Goal: Information Seeking & Learning: Find specific fact

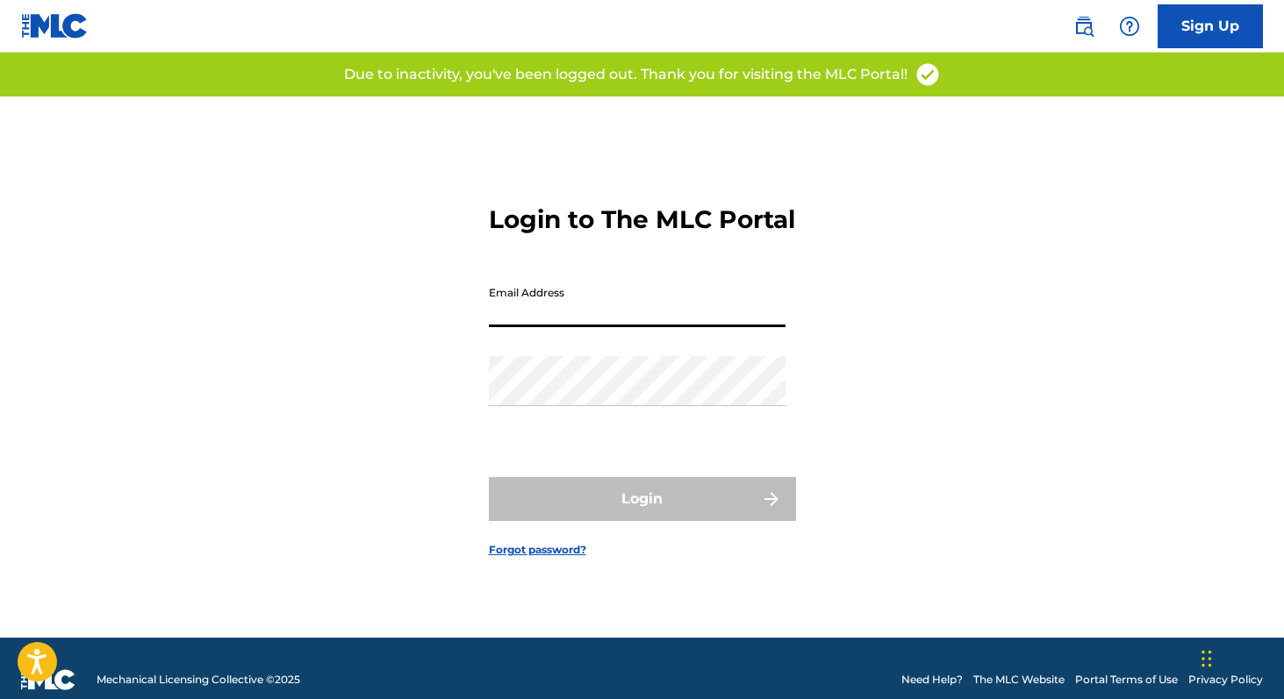
click at [558, 320] on input "Email Address" at bounding box center [637, 302] width 297 height 50
type input "[PERSON_NAME][EMAIL_ADDRESS][DOMAIN_NAME]"
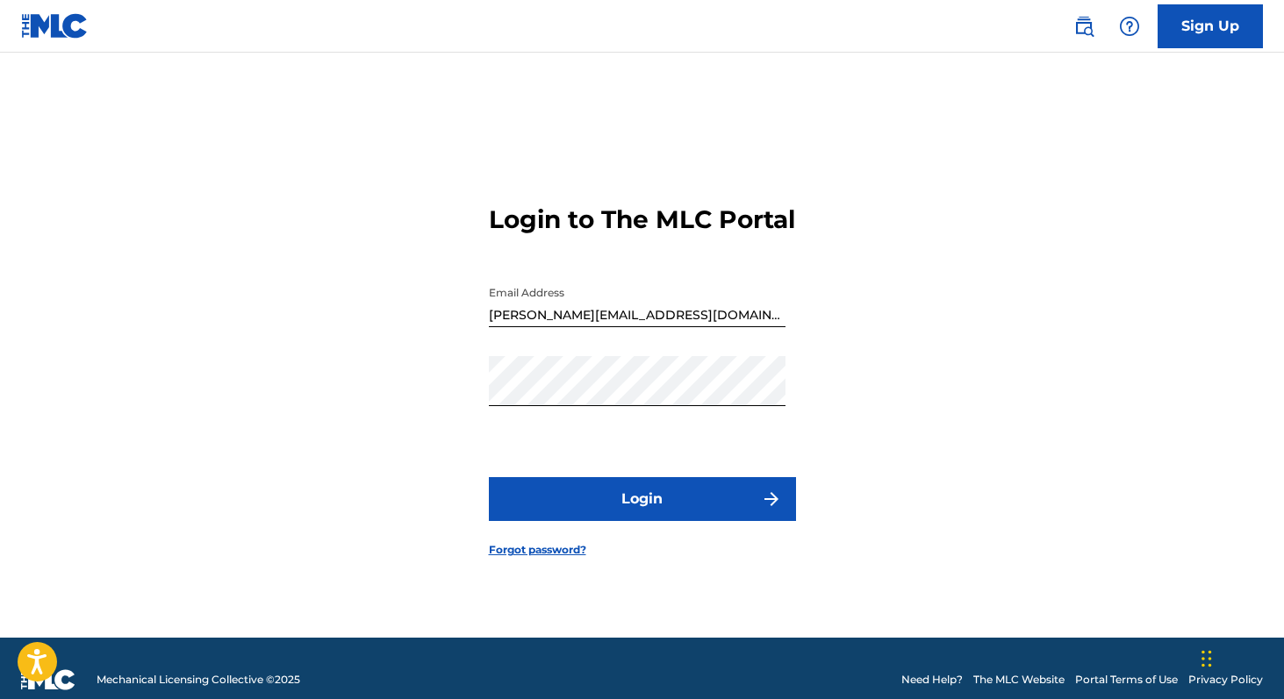
click at [634, 514] on button "Login" at bounding box center [642, 499] width 307 height 44
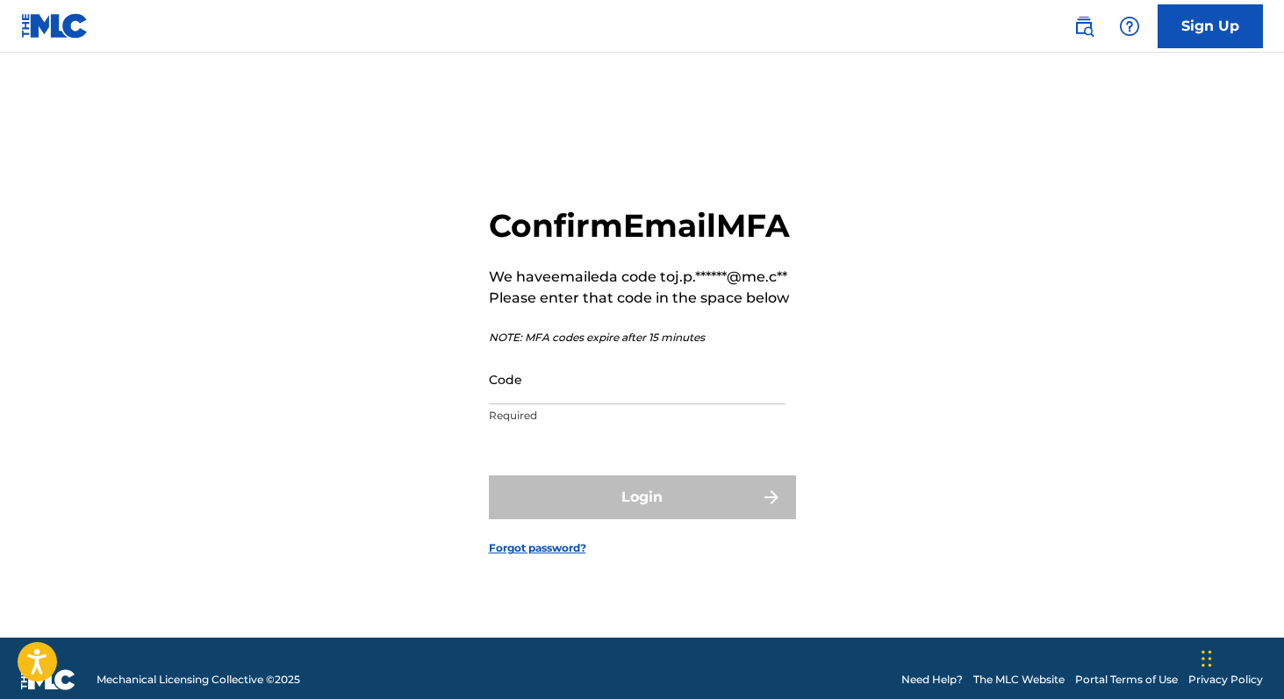
click at [579, 405] on input "Code" at bounding box center [637, 380] width 297 height 50
paste input "093518"
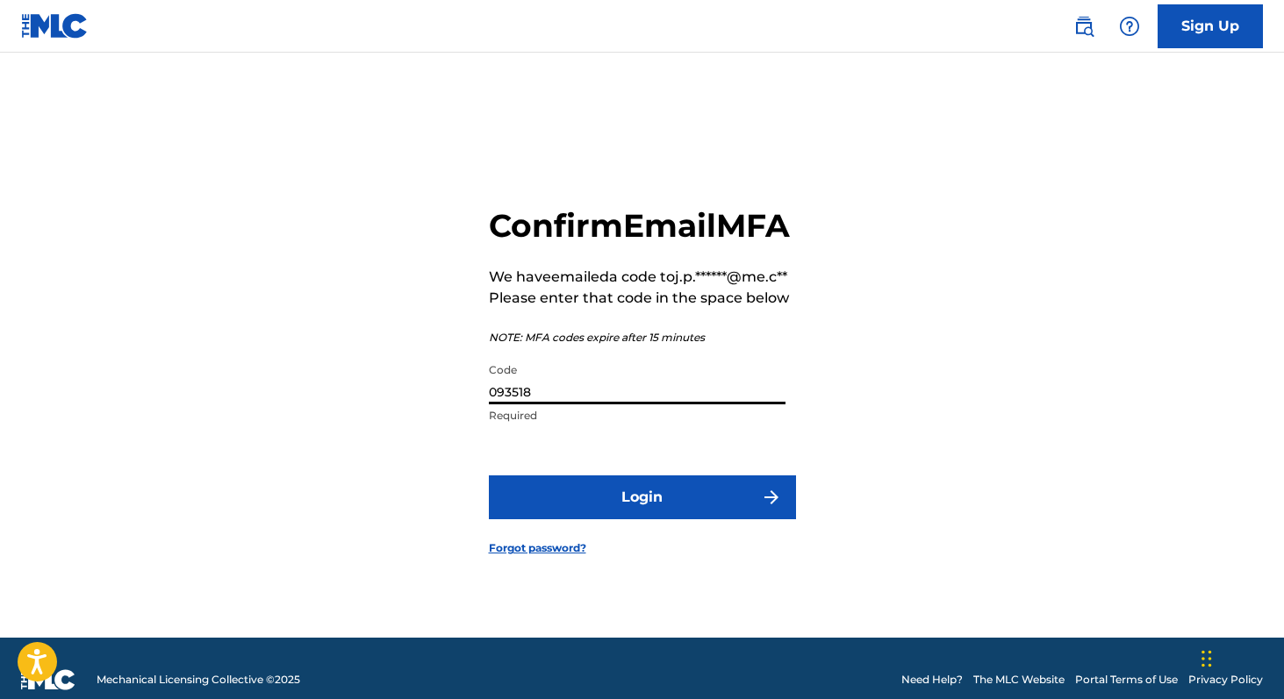
type input "093518"
click at [660, 520] on button "Login" at bounding box center [642, 498] width 307 height 44
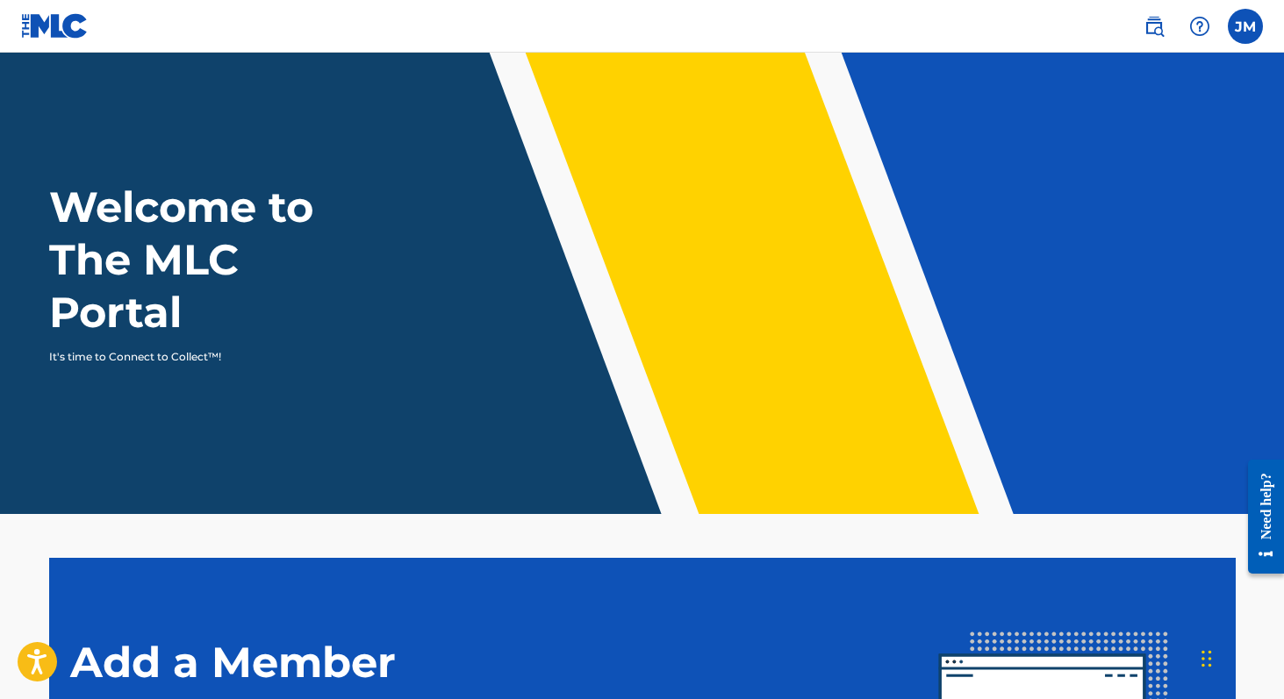
click at [1159, 29] on img at bounding box center [1153, 26] width 21 height 21
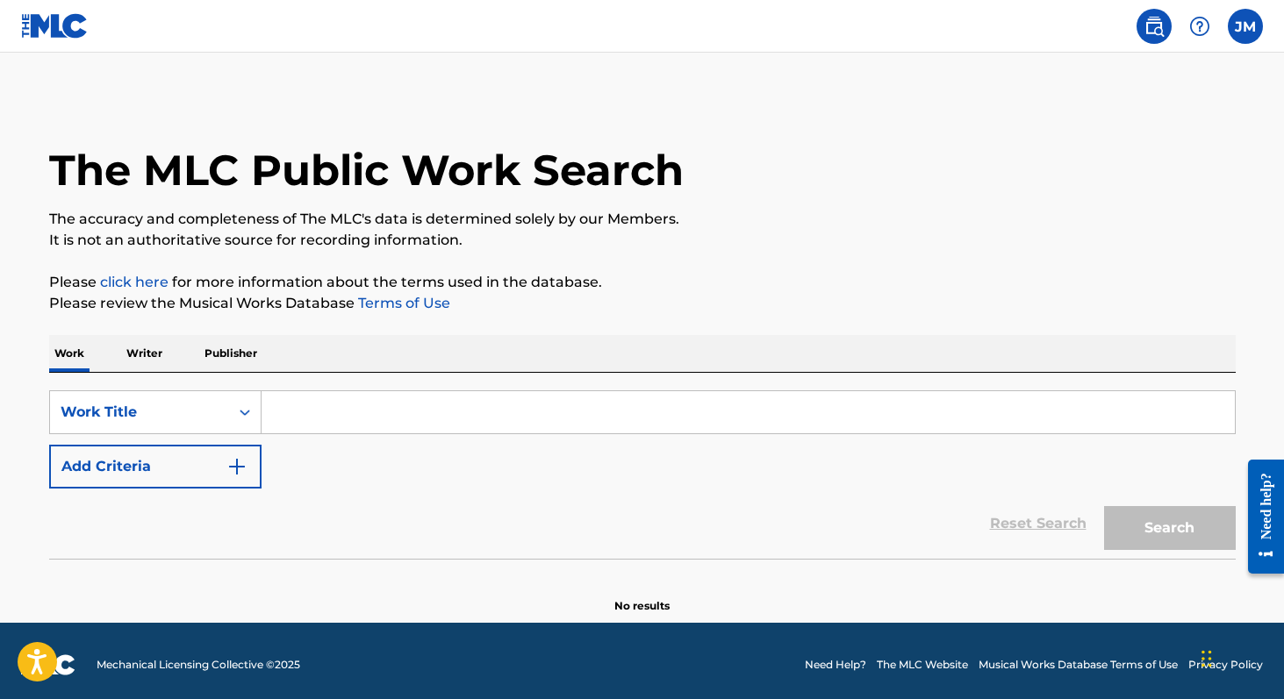
click at [426, 413] on input "Search Form" at bounding box center [748, 412] width 973 height 42
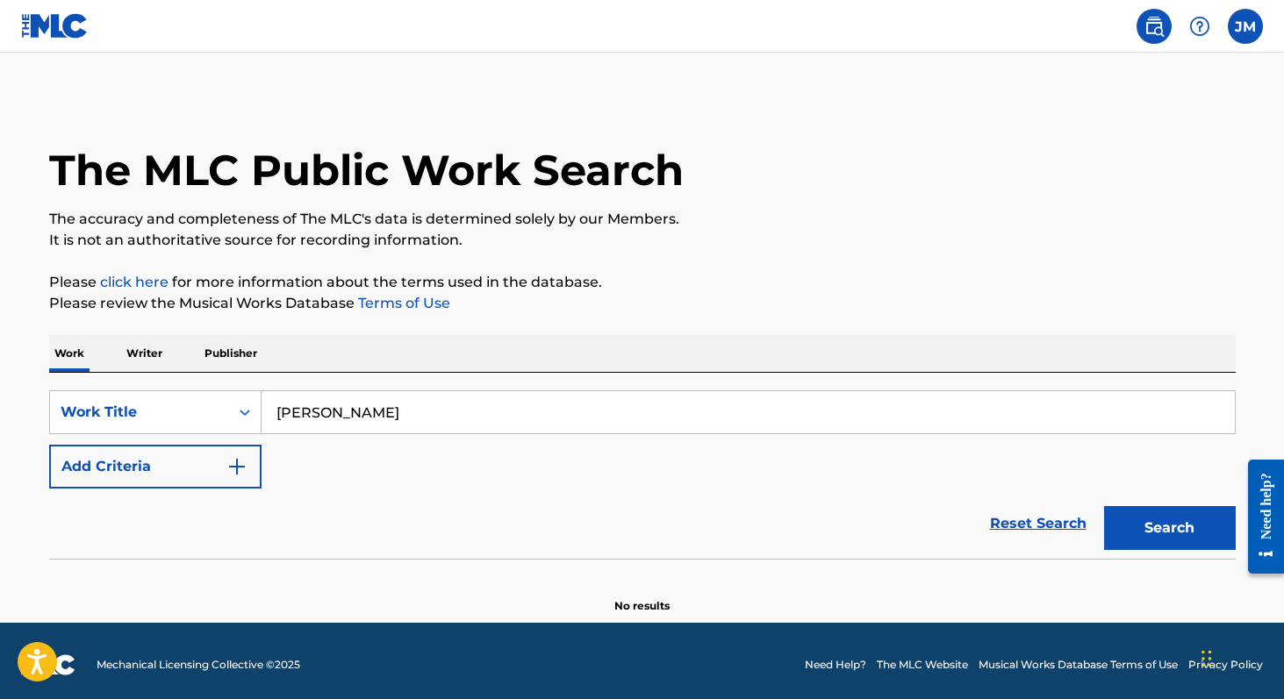
type input "[PERSON_NAME]"
click at [1104, 506] on button "Search" at bounding box center [1170, 528] width 132 height 44
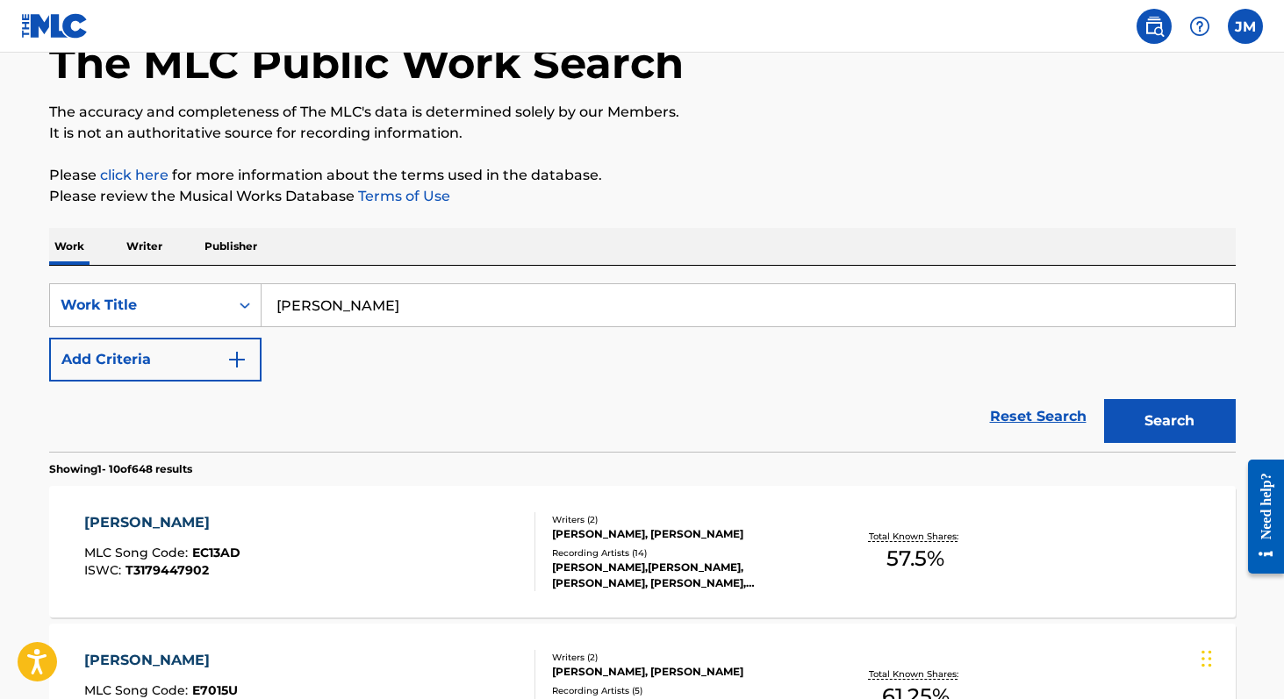
scroll to position [50, 0]
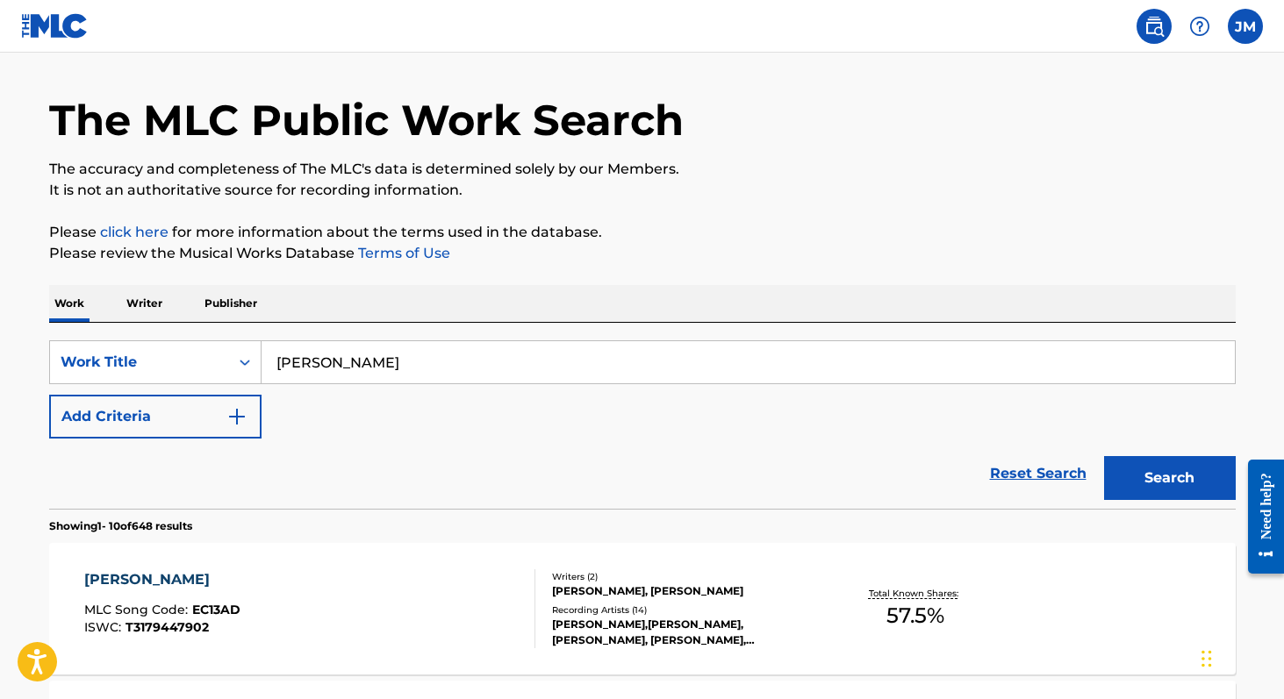
click at [154, 303] on p "Writer" at bounding box center [144, 303] width 47 height 37
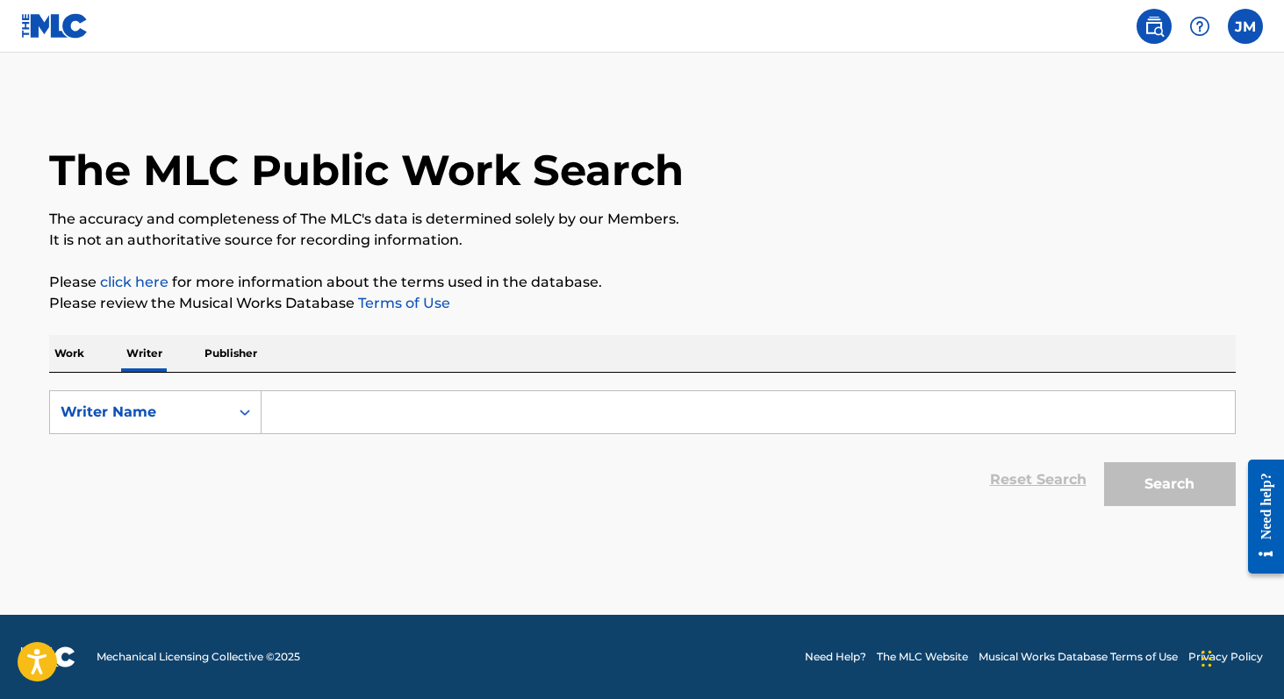
click at [321, 405] on input "Search Form" at bounding box center [748, 412] width 973 height 42
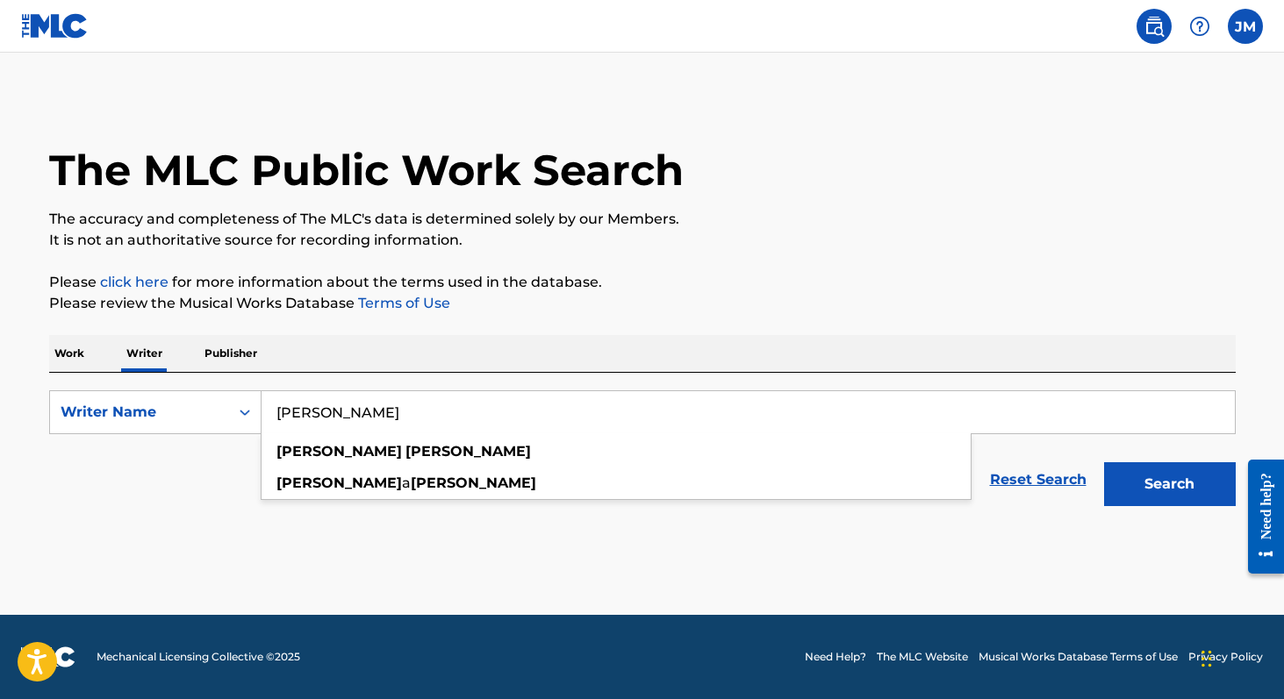
type input "[PERSON_NAME]"
click at [1104, 462] on button "Search" at bounding box center [1170, 484] width 132 height 44
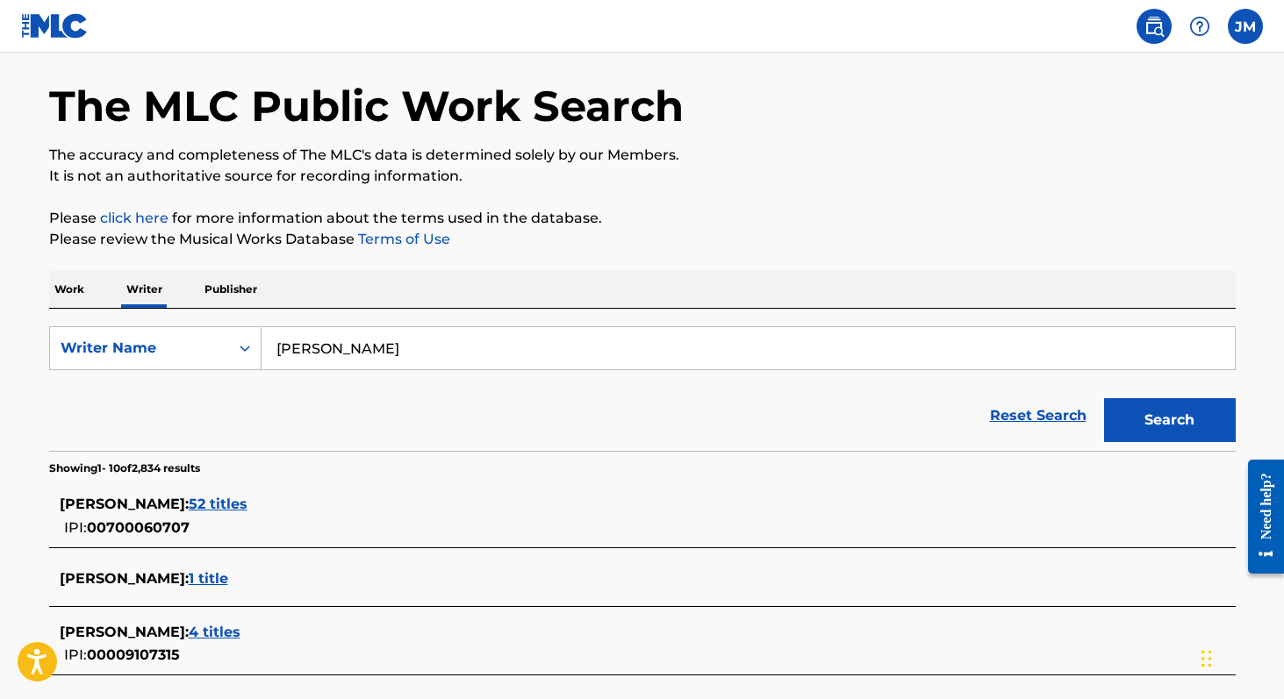
scroll to position [130, 0]
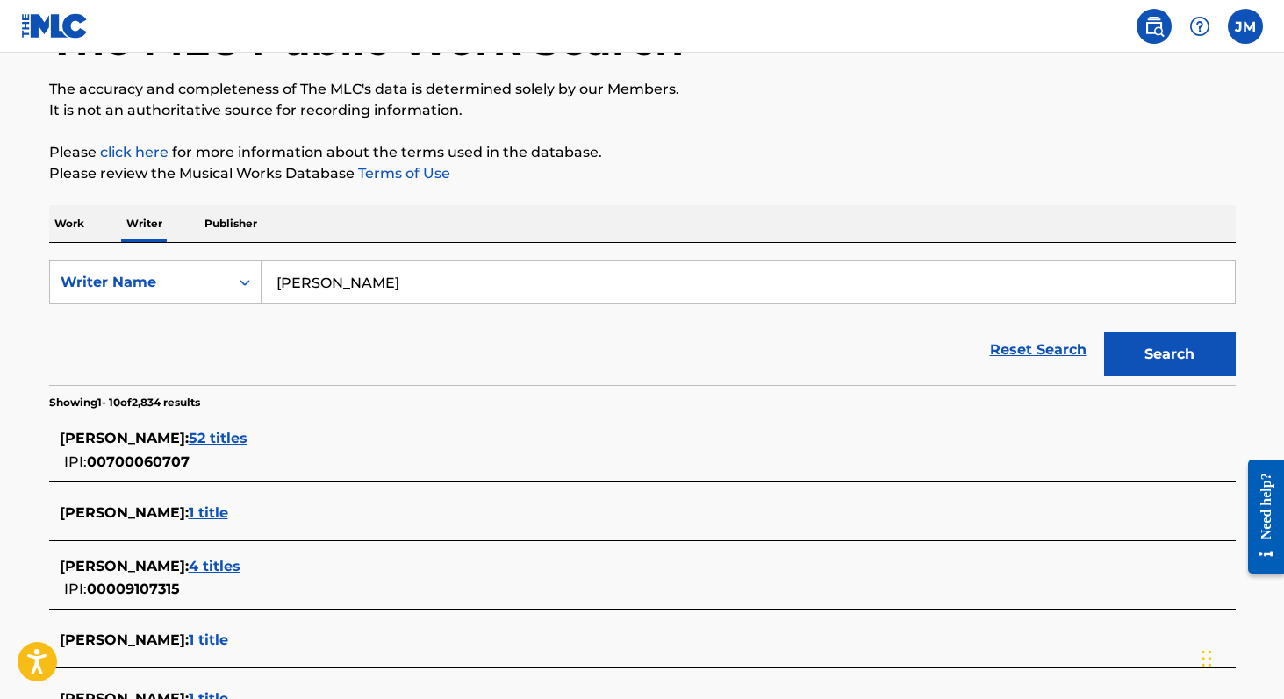
click at [247, 438] on span "52 titles" at bounding box center [218, 438] width 59 height 17
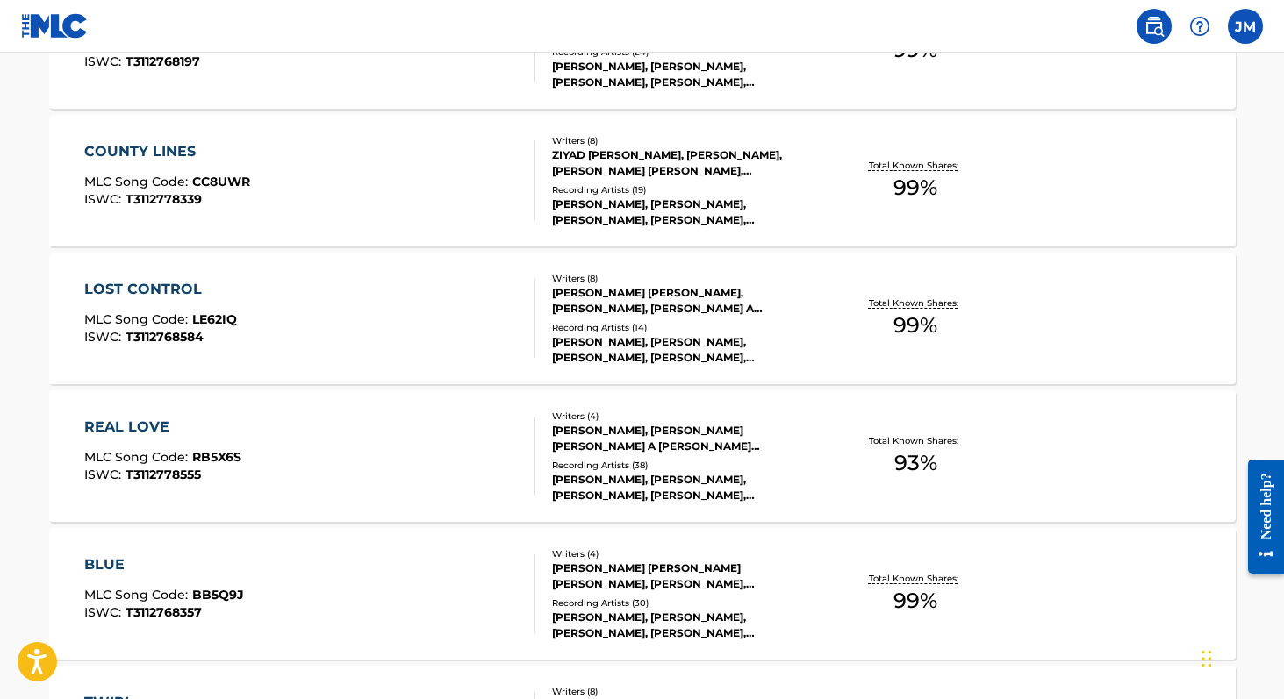
scroll to position [1449, 0]
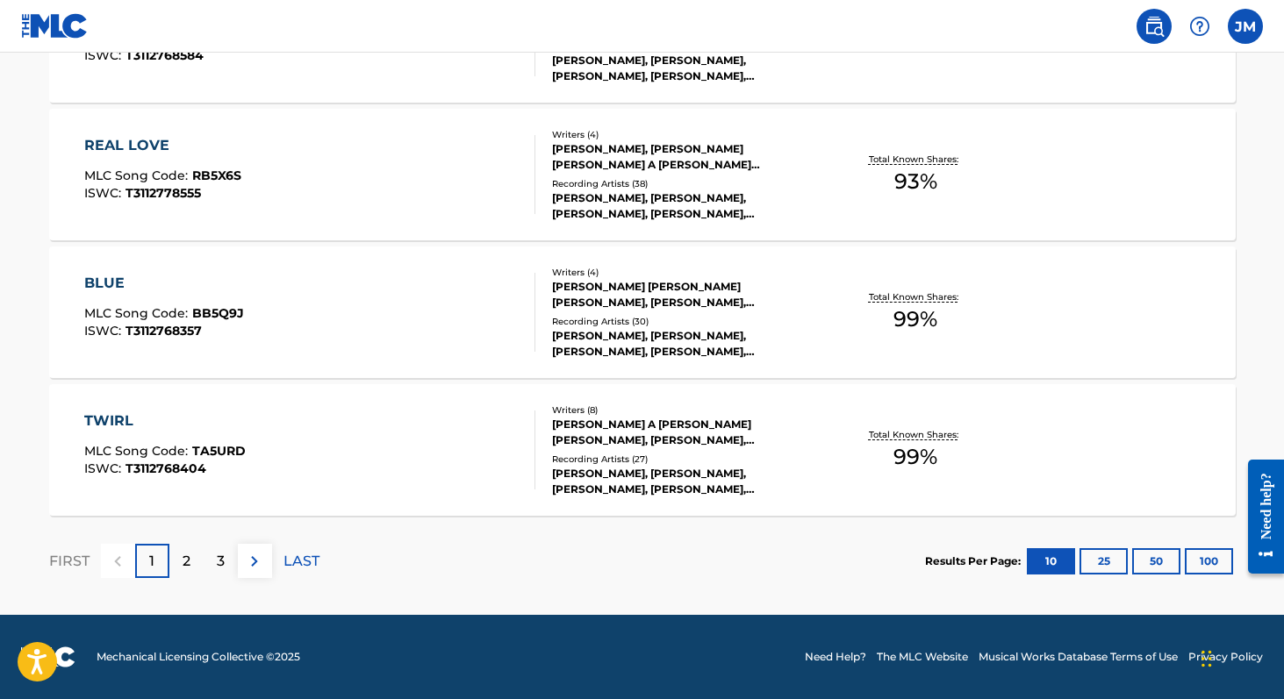
click at [1192, 550] on button "100" at bounding box center [1209, 561] width 48 height 26
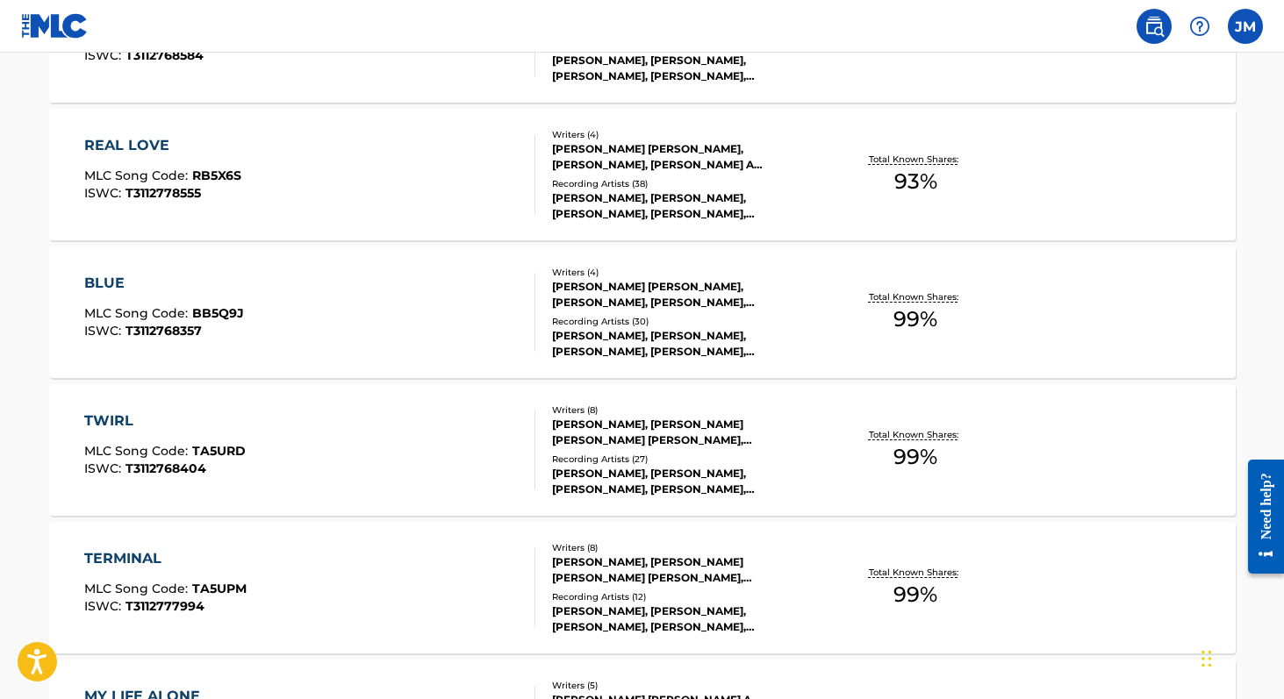
scroll to position [4000, 0]
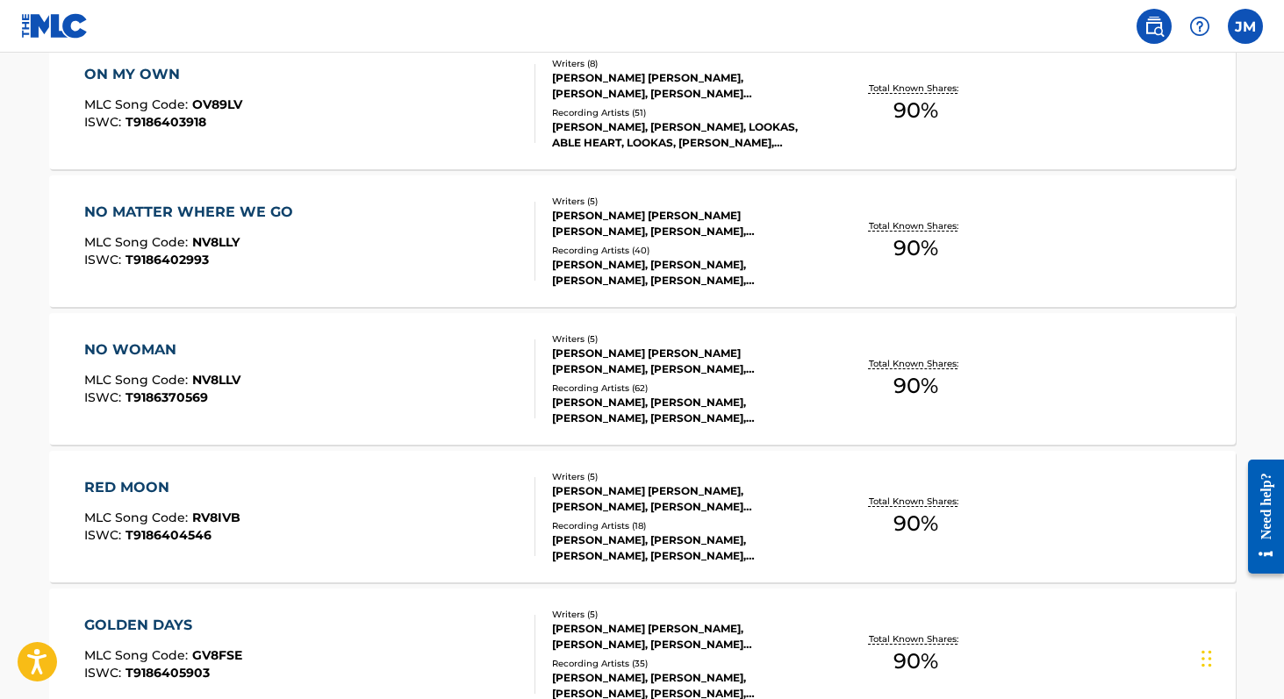
click at [450, 435] on div "NO WOMAN MLC Song Code : NV8LLV ISWC : T9186370569 Writers ( 5 ) [PERSON_NAME] …" at bounding box center [642, 379] width 1186 height 132
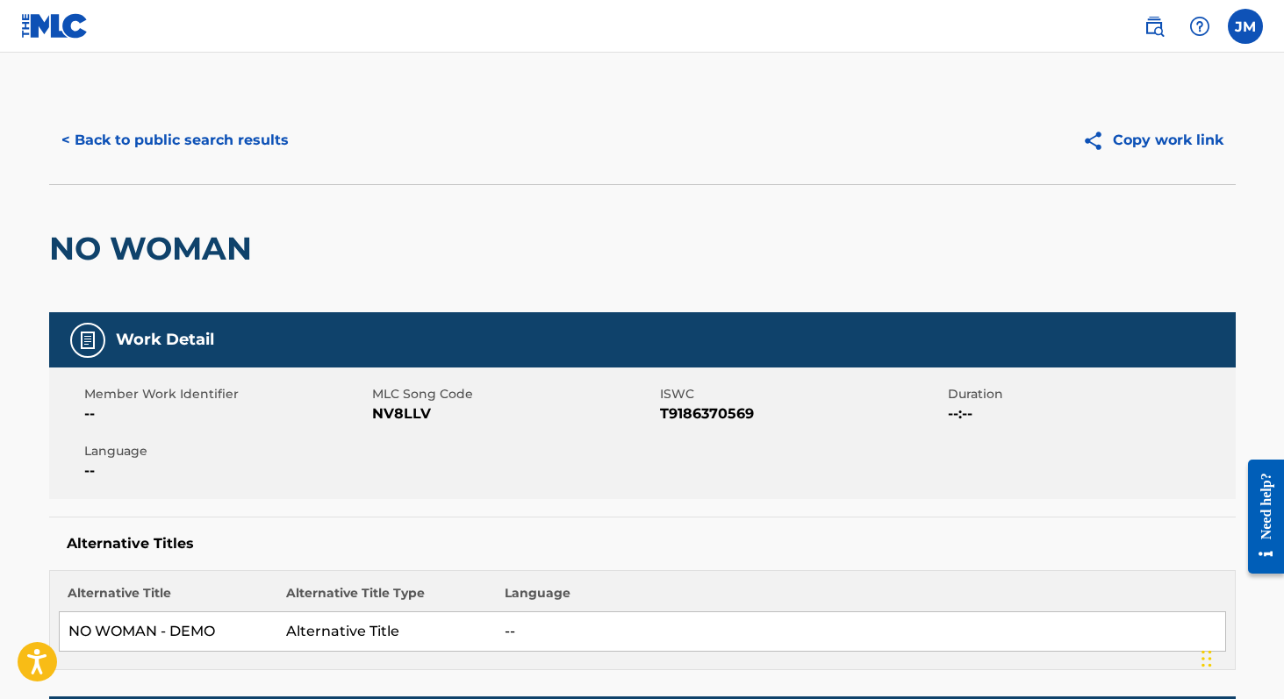
click at [674, 419] on span "T9186370569" at bounding box center [801, 414] width 283 height 21
copy span "T9186370569"
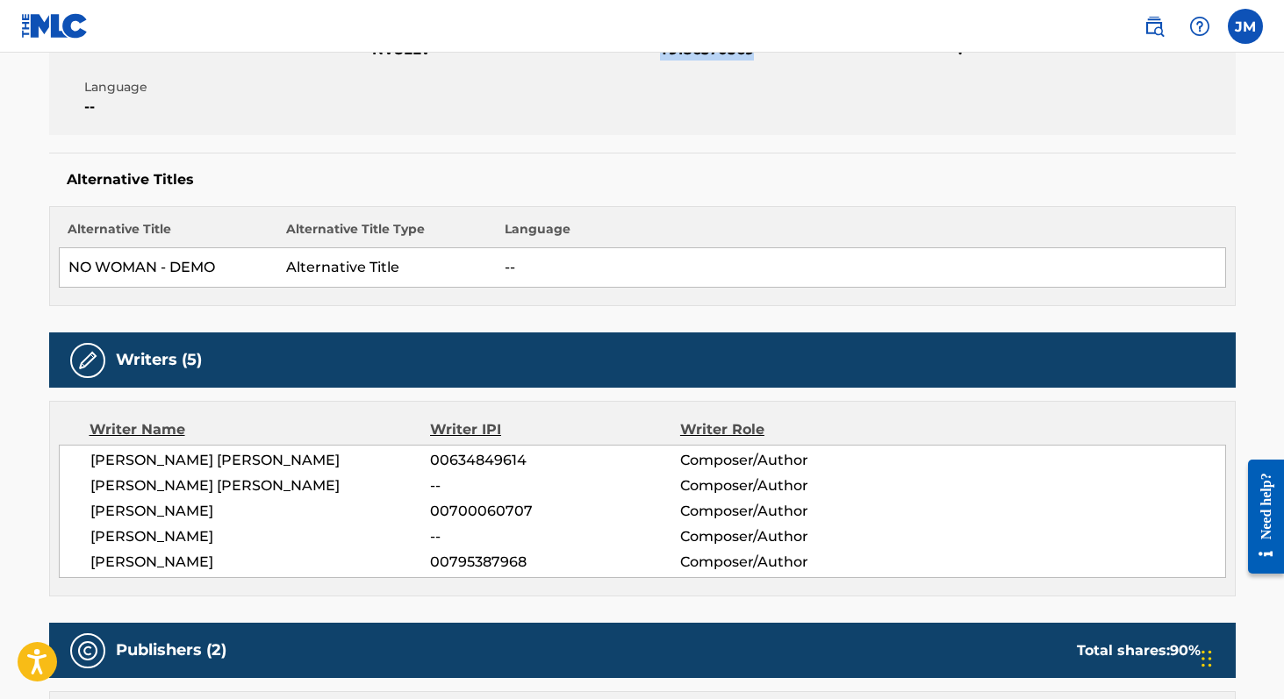
scroll to position [378, 0]
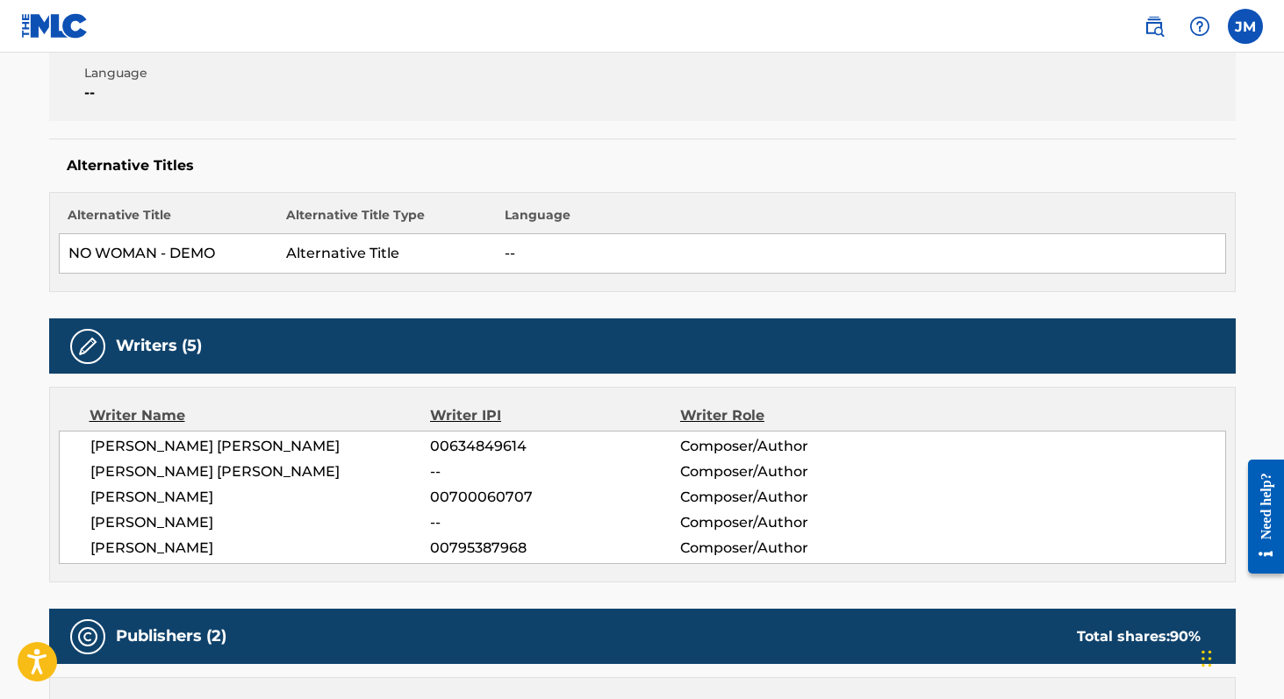
click at [477, 500] on span "00700060707" at bounding box center [554, 497] width 249 height 21
copy span "00700060707"
